Goal: Information Seeking & Learning: Find specific fact

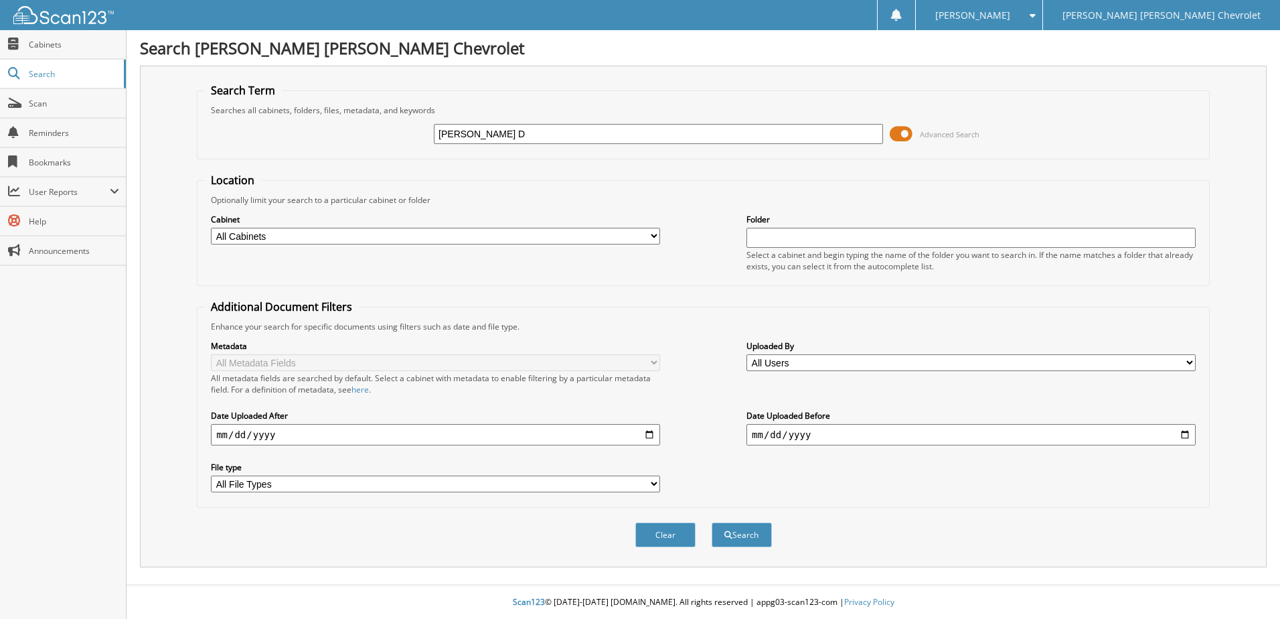
type input "[PERSON_NAME] D"
click at [712, 522] on button "Search" at bounding box center [742, 534] width 60 height 25
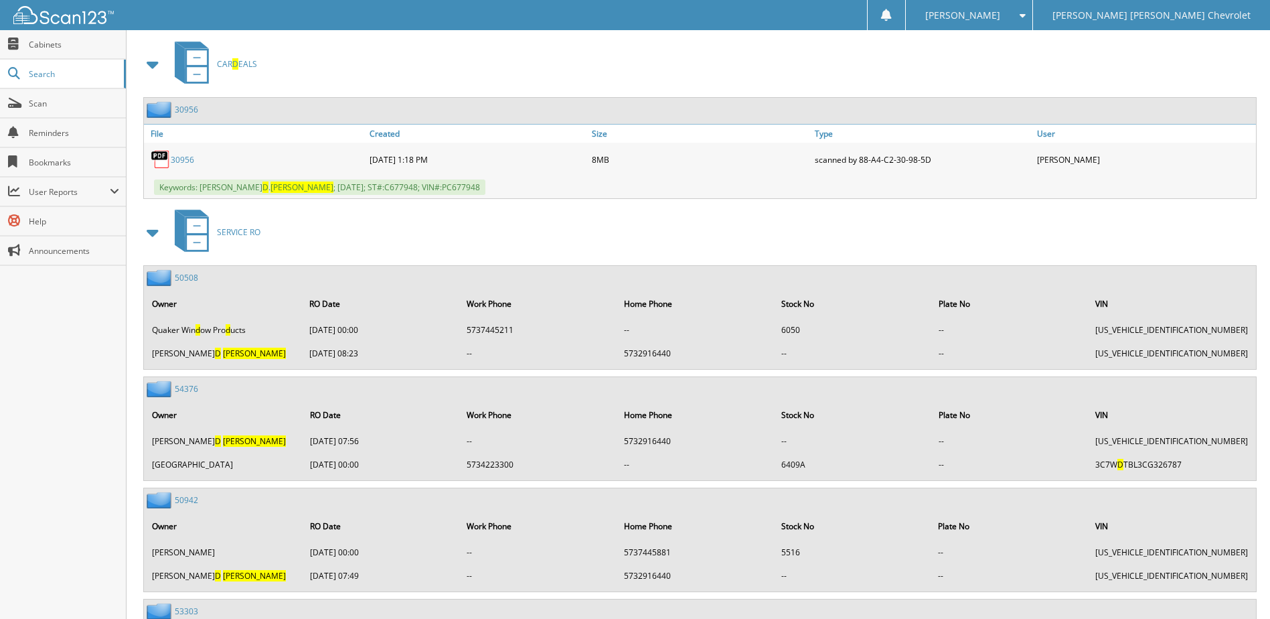
scroll to position [574, 0]
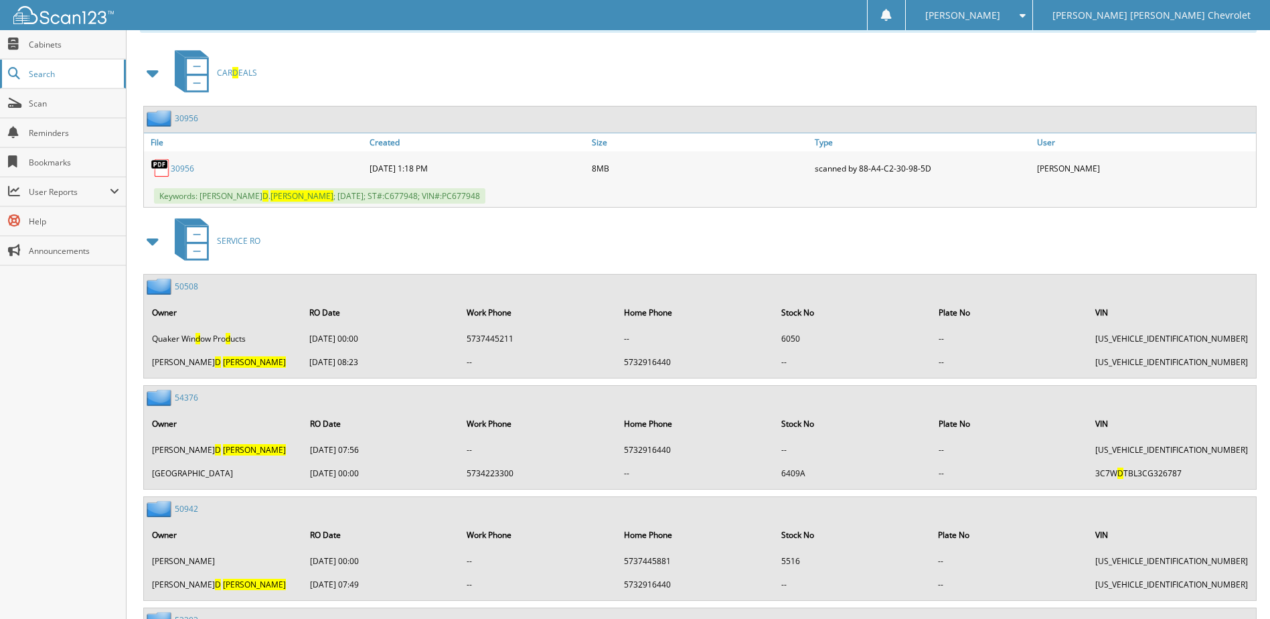
click at [90, 78] on span "Search" at bounding box center [73, 73] width 88 height 11
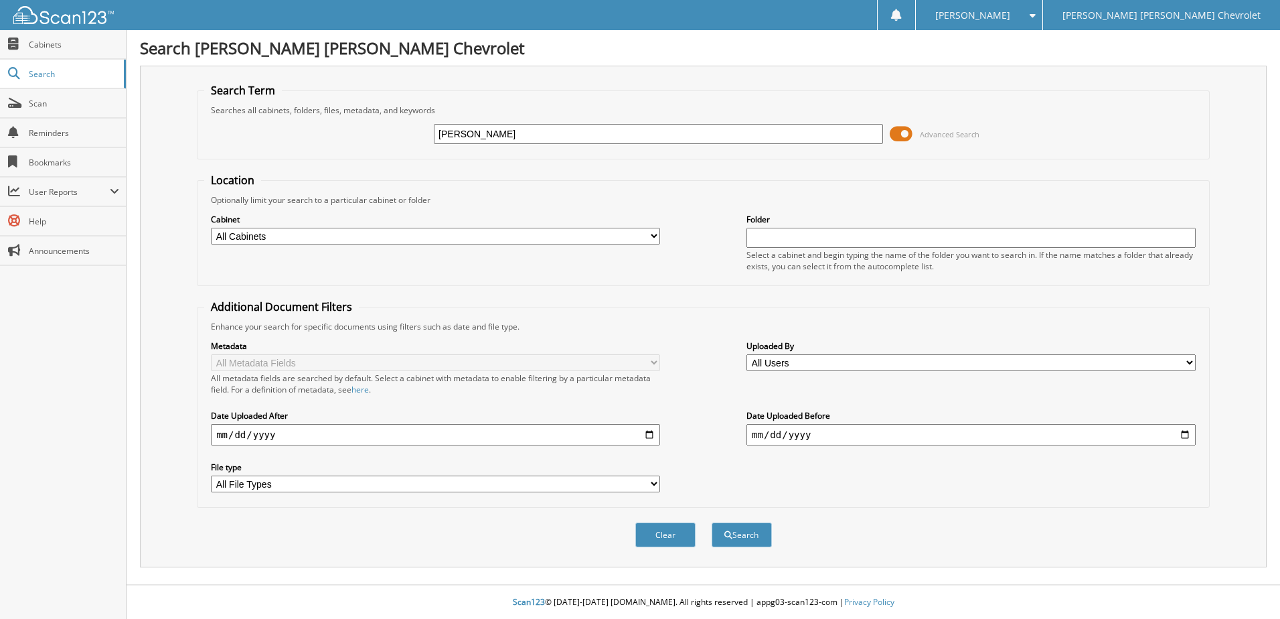
type input "DORIS VOSS"
click at [712, 522] on button "Search" at bounding box center [742, 534] width 60 height 25
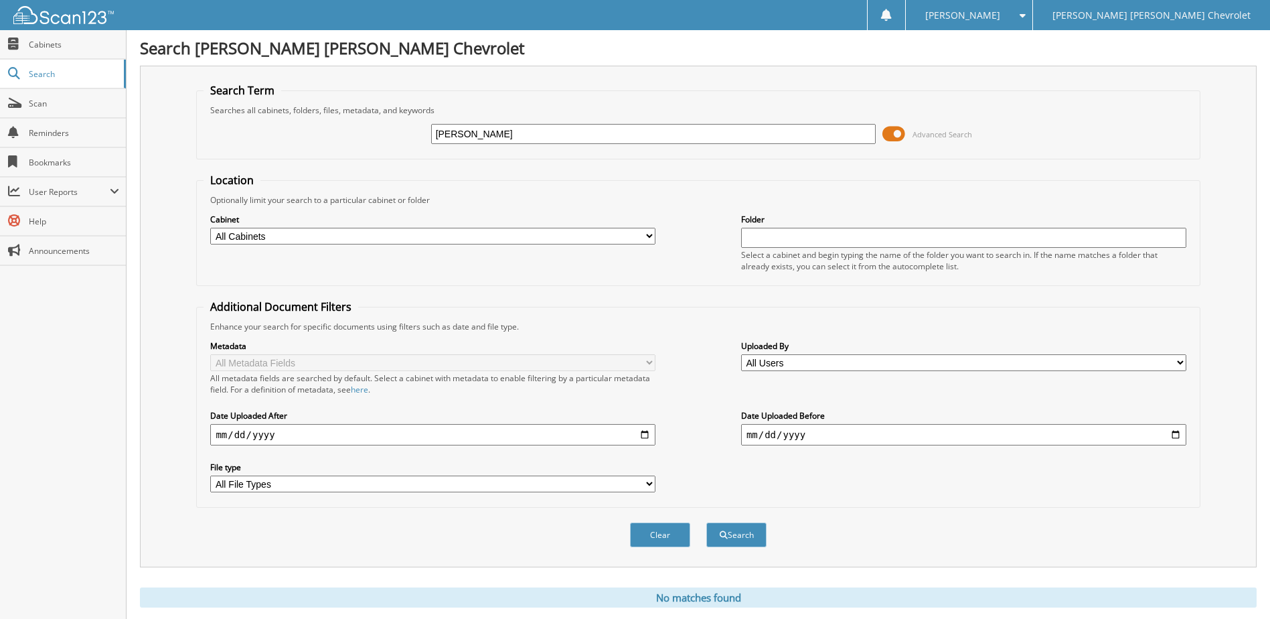
click at [469, 138] on input "DORIS VOSS" at bounding box center [653, 134] width 445 height 20
type input "[PERSON_NAME]"
click at [706, 522] on button "Search" at bounding box center [736, 534] width 60 height 25
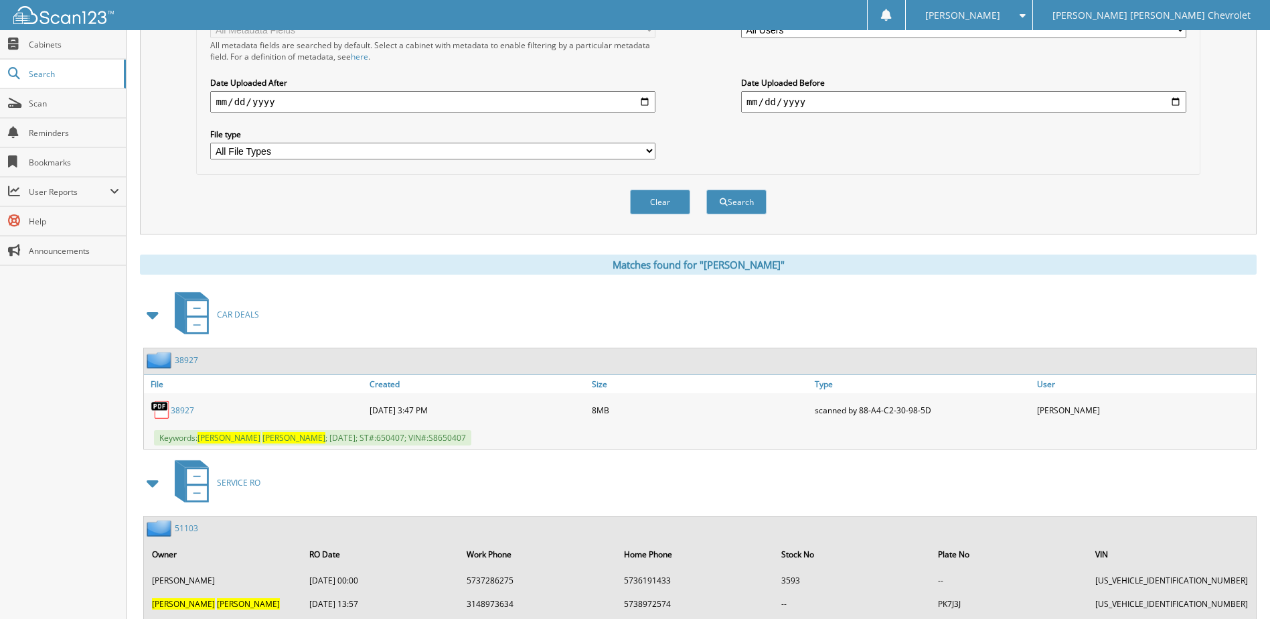
scroll to position [469, 0]
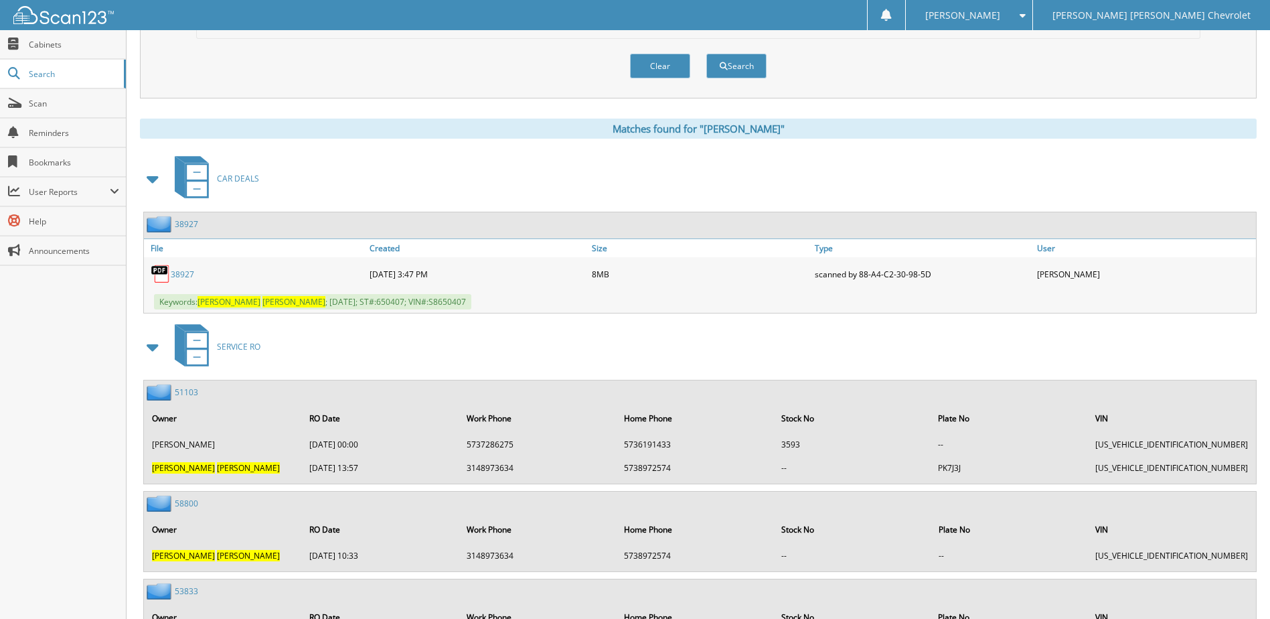
click at [187, 274] on link "38927" at bounding box center [182, 273] width 23 height 11
